Goal: Find specific page/section: Find specific page/section

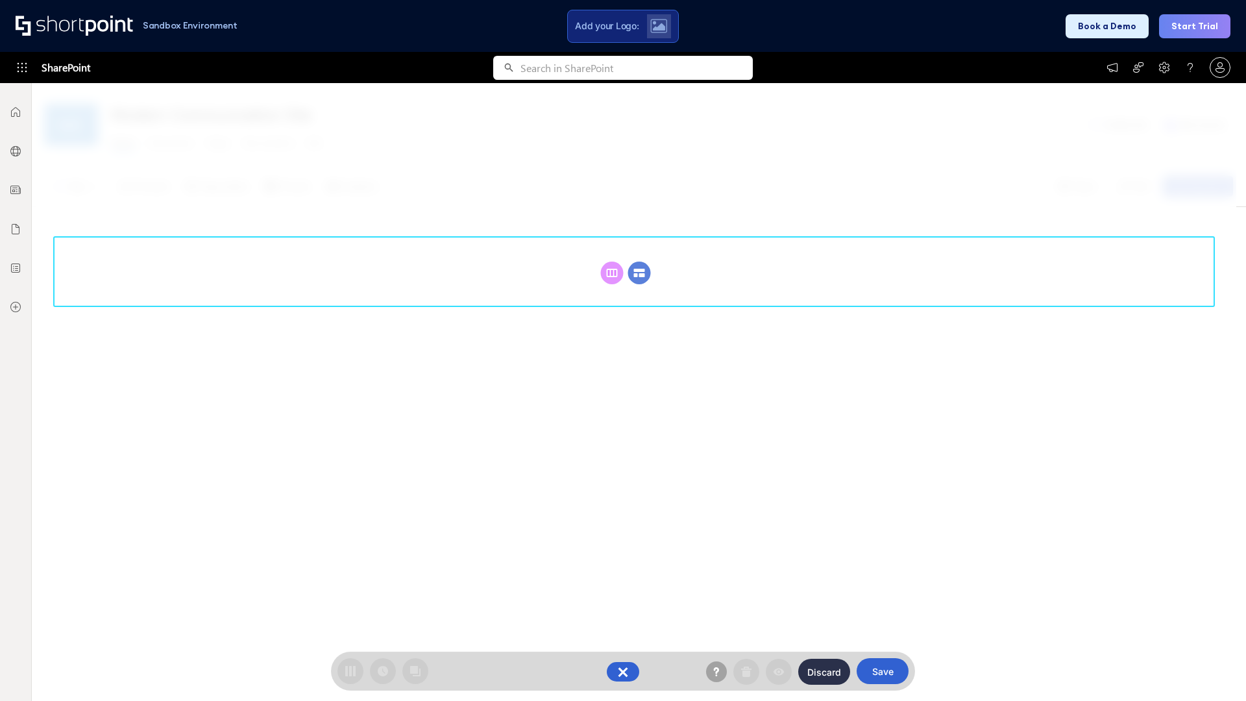
scroll to position [178, 0]
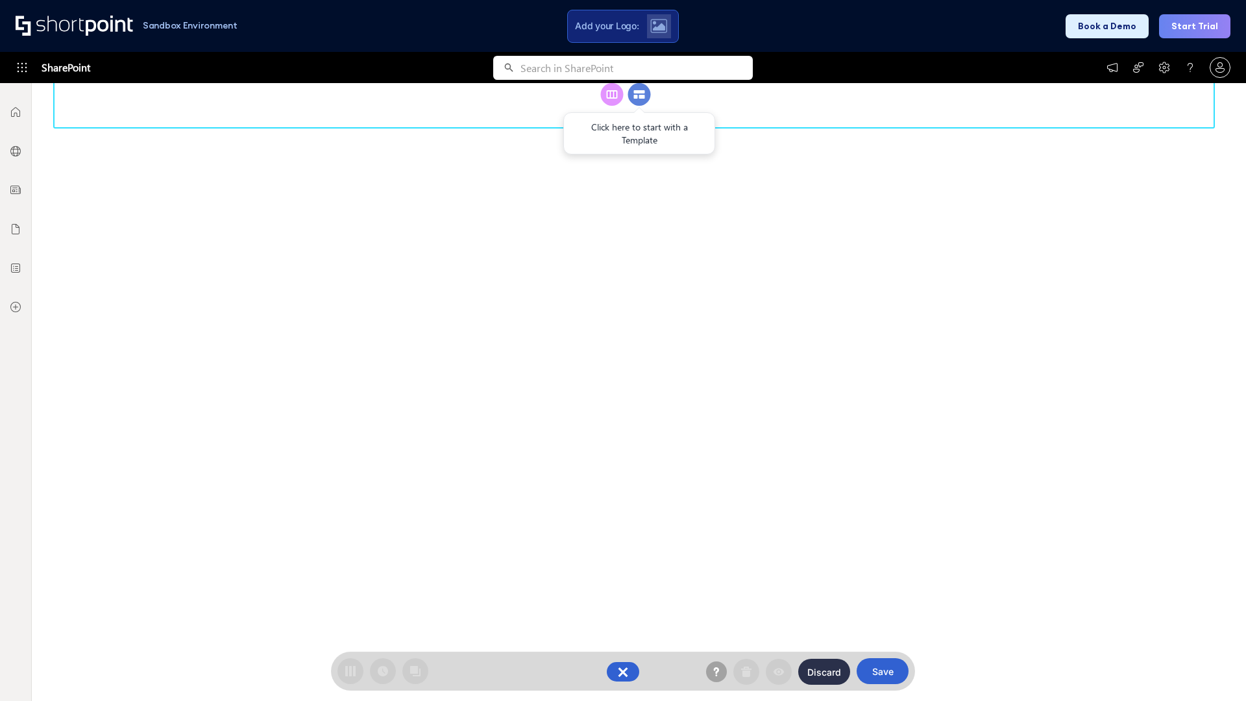
click at [639, 106] on circle at bounding box center [639, 94] width 23 height 23
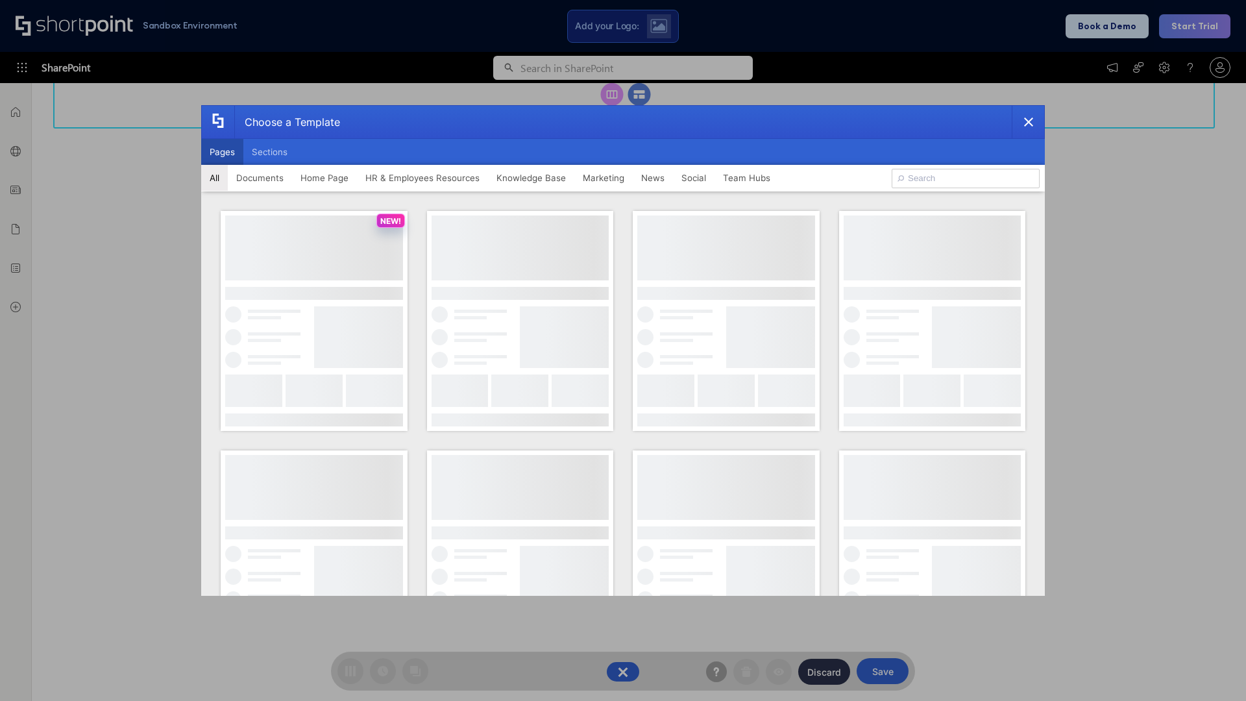
scroll to position [0, 0]
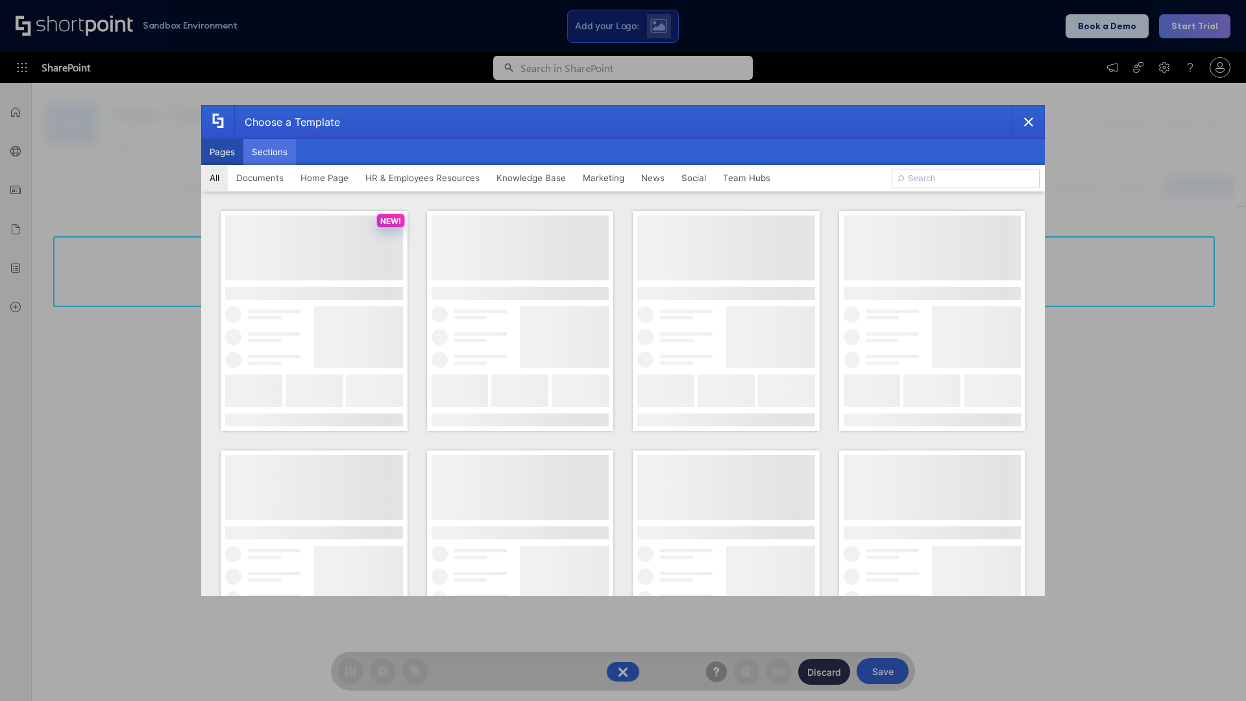
click at [269, 152] on button "Sections" at bounding box center [269, 152] width 53 height 26
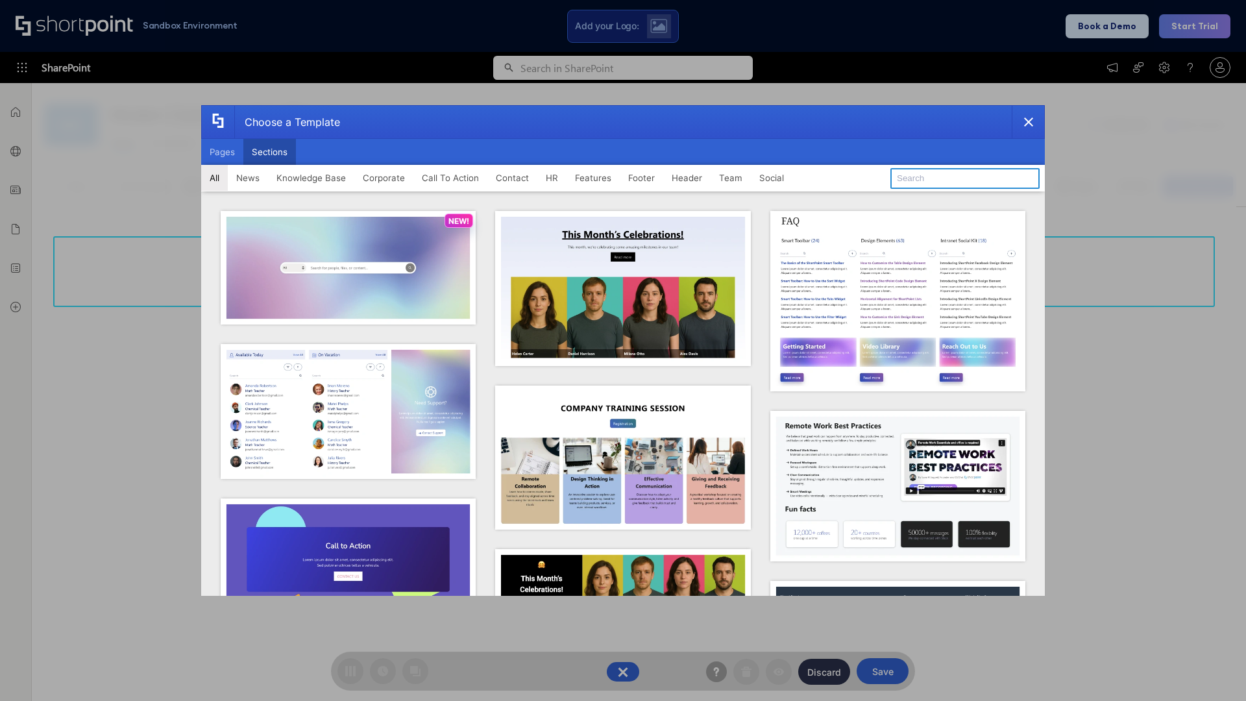
type input "CTA"
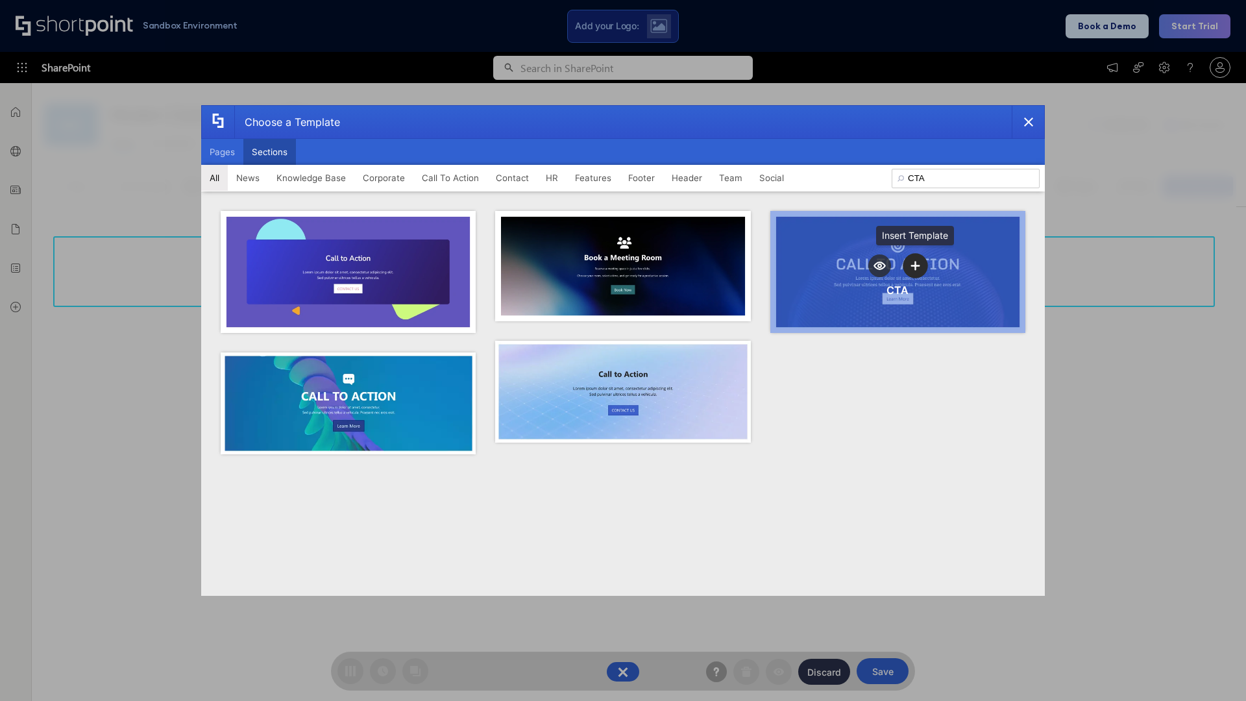
click at [915, 265] on icon "template selector" at bounding box center [915, 265] width 9 height 9
